Goal: Task Accomplishment & Management: Use online tool/utility

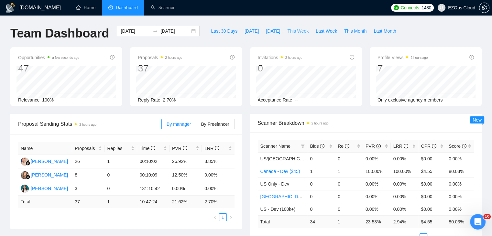
click at [287, 32] on span "This Week" at bounding box center [297, 31] width 21 height 7
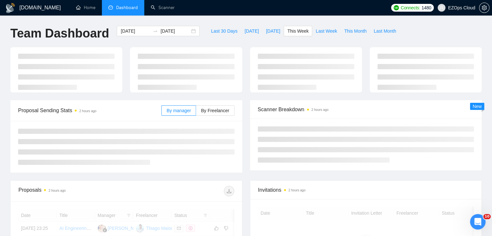
type input "[DATE]"
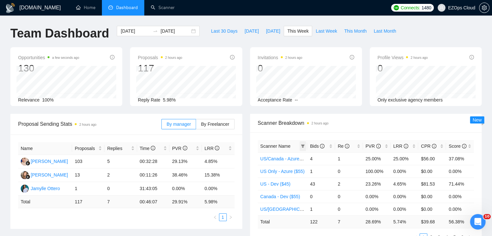
click at [300, 145] on span at bounding box center [303, 146] width 6 height 10
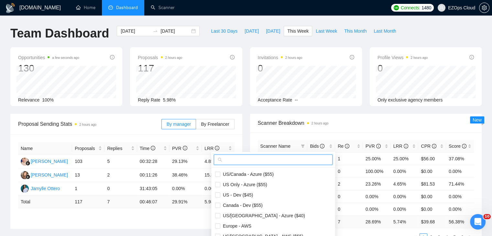
click at [258, 157] on input "text" at bounding box center [276, 159] width 105 height 7
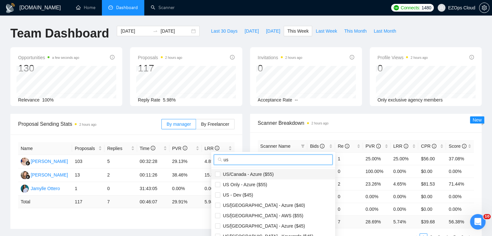
type input "us"
click at [273, 173] on span "US/Canada - Azure ($55)" at bounding box center [273, 174] width 116 height 7
checkbox input "true"
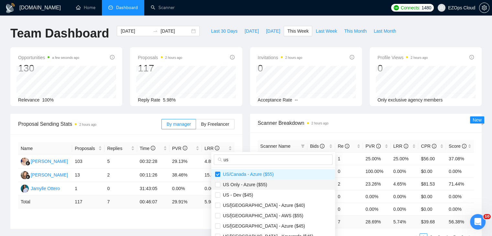
click at [273, 183] on span "US Only - Azure ($55)" at bounding box center [273, 184] width 116 height 7
checkbox input "true"
click at [258, 206] on span "US/[GEOGRAPHIC_DATA] - Azure ($40)" at bounding box center [262, 205] width 85 height 5
checkbox input "true"
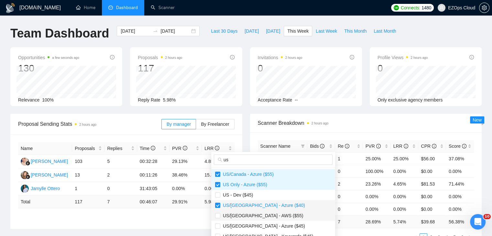
click at [261, 213] on span "US/[GEOGRAPHIC_DATA] - AWS ($55)" at bounding box center [261, 215] width 83 height 5
checkbox input "true"
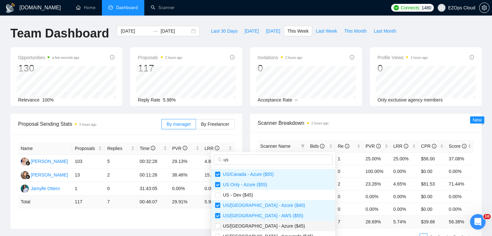
click at [262, 224] on span "US/[GEOGRAPHIC_DATA] - Azure ($45)" at bounding box center [262, 226] width 85 height 5
checkbox input "true"
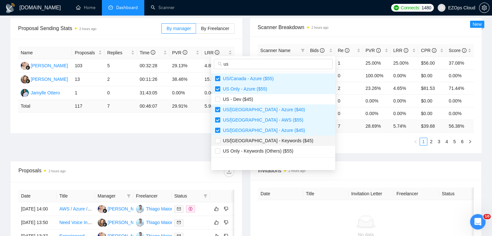
scroll to position [97, 0]
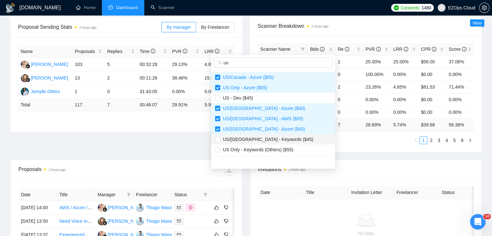
click at [276, 142] on span "US/[GEOGRAPHIC_DATA] - Keywords ($45)" at bounding box center [273, 139] width 116 height 7
checkbox input "true"
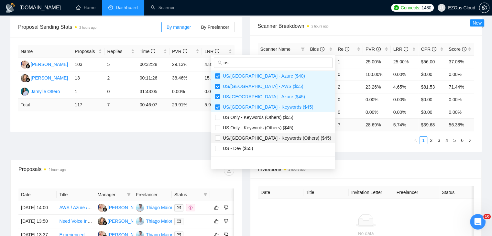
scroll to position [65, 0]
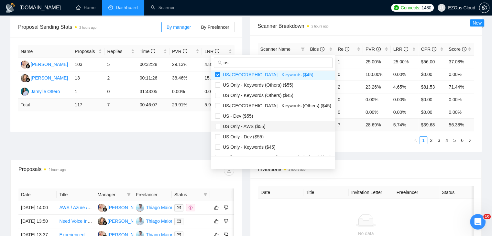
click at [264, 127] on span "US Only - AWS ($55)" at bounding box center [273, 126] width 116 height 7
checkbox input "true"
click at [273, 145] on span "US Only - Keywords ($45)" at bounding box center [247, 147] width 55 height 5
checkbox input "true"
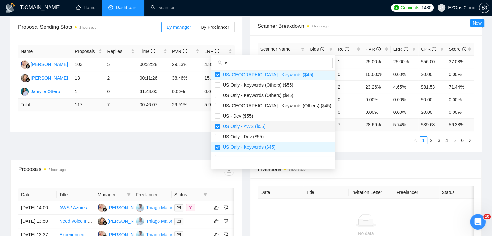
scroll to position [97, 0]
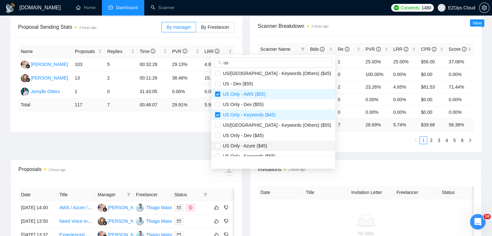
click at [270, 145] on span "US Only - Azure ($45)" at bounding box center [273, 145] width 116 height 7
checkbox input "true"
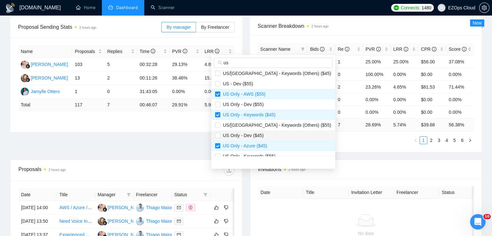
scroll to position [129, 0]
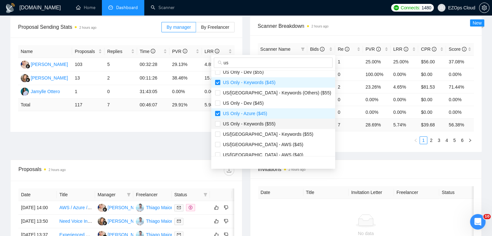
click at [261, 127] on span "US Only - Keywords ($55)" at bounding box center [273, 123] width 116 height 7
checkbox input "true"
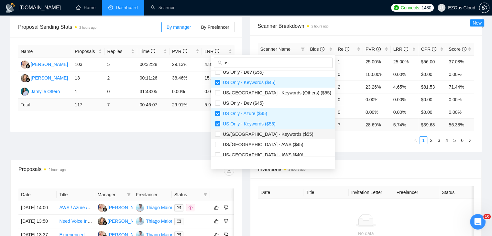
click at [268, 135] on span "US/[GEOGRAPHIC_DATA] - Keywords ($55)" at bounding box center [266, 134] width 93 height 5
checkbox input "true"
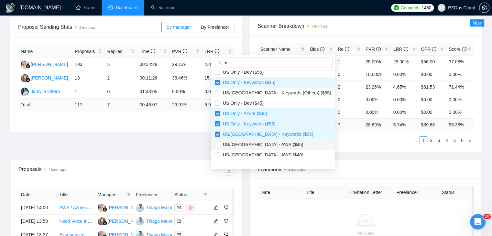
click at [268, 147] on span "US/[GEOGRAPHIC_DATA] - AWS ($45)" at bounding box center [261, 144] width 83 height 5
checkbox input "true"
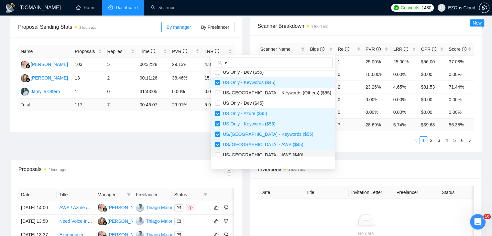
click at [269, 150] on li "US/[GEOGRAPHIC_DATA] - AWS ($40)" at bounding box center [273, 155] width 124 height 10
checkbox input "true"
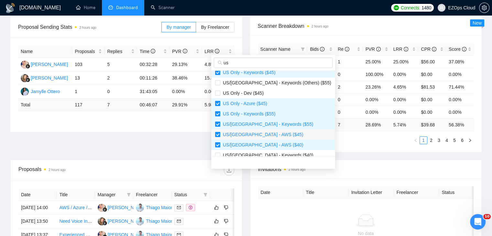
scroll to position [145, 0]
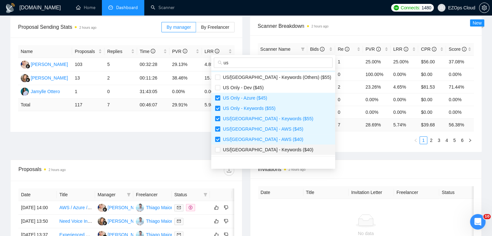
click at [273, 148] on span "US/[GEOGRAPHIC_DATA] - Keywords ($40)" at bounding box center [266, 149] width 93 height 5
checkbox input "true"
click at [317, 150] on div "Scanner Name Bids Re PVR LRR CPR Score [GEOGRAPHIC_DATA]/[GEOGRAPHIC_DATA] - Az…" at bounding box center [366, 93] width 232 height 117
